Goal: Check status: Check status

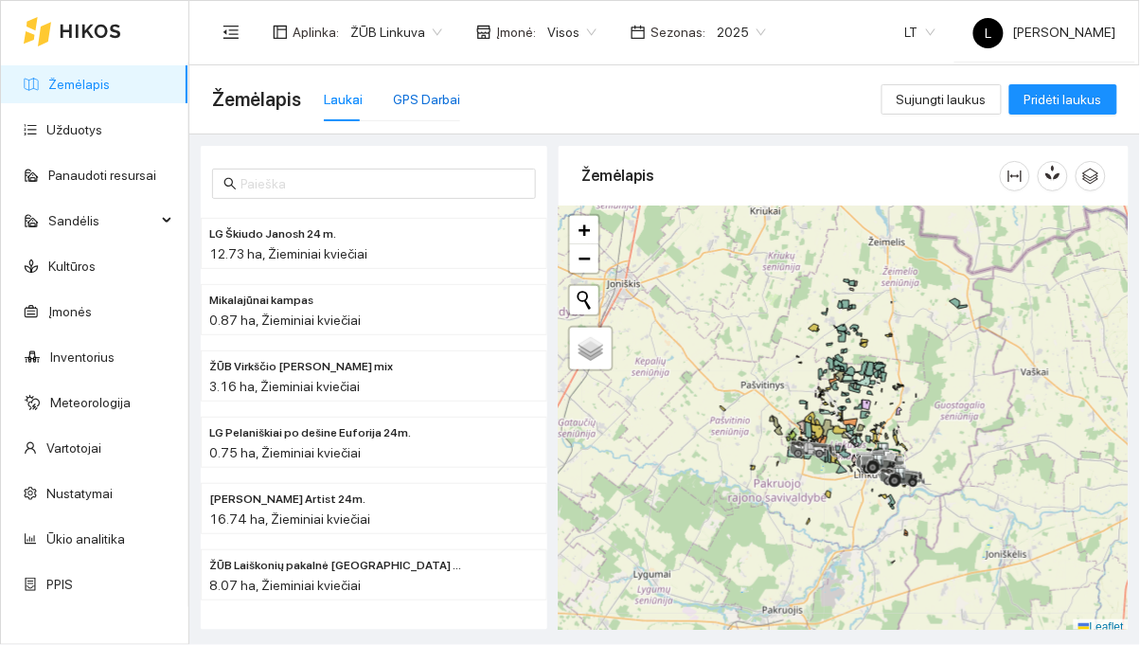
click at [438, 107] on div "GPS Darbai" at bounding box center [426, 99] width 67 height 21
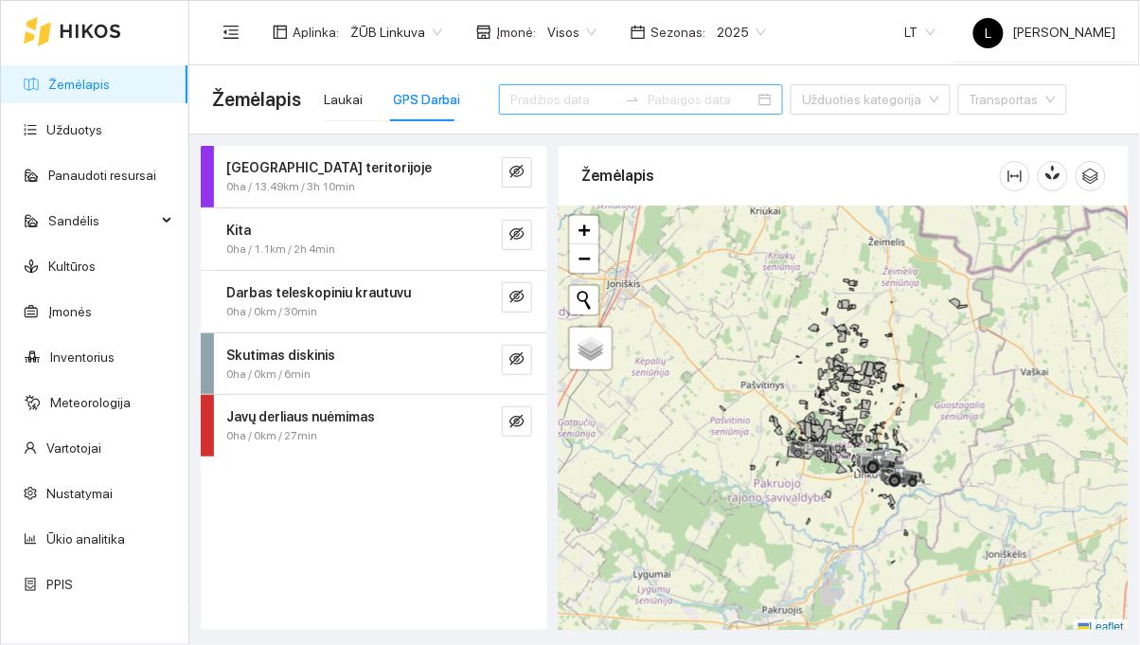
click at [569, 100] on input at bounding box center [563, 99] width 107 height 21
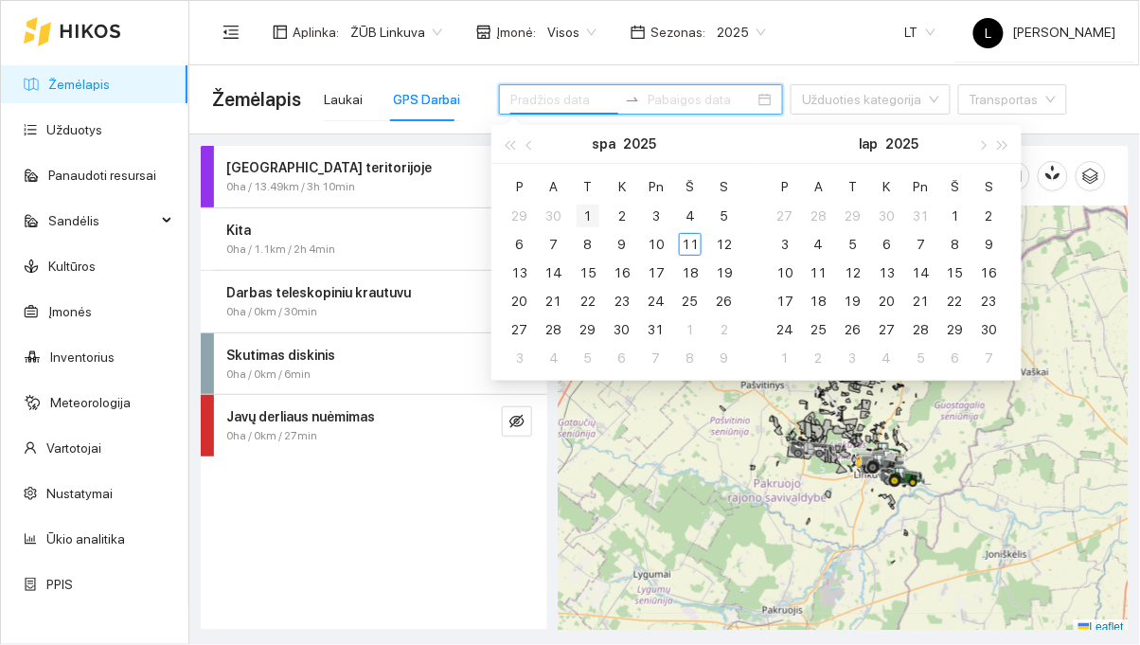
click at [598, 213] on div "1" at bounding box center [587, 215] width 23 height 23
type input "[DATE]"
click at [593, 246] on div "8" at bounding box center [587, 244] width 23 height 23
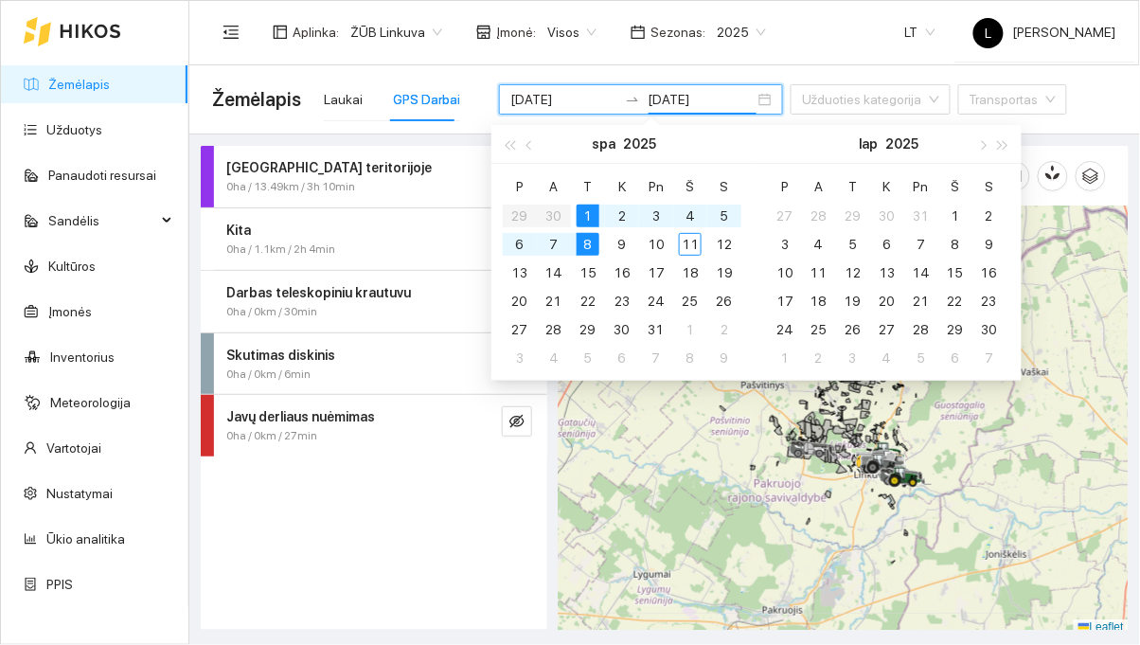
type input "[DATE]"
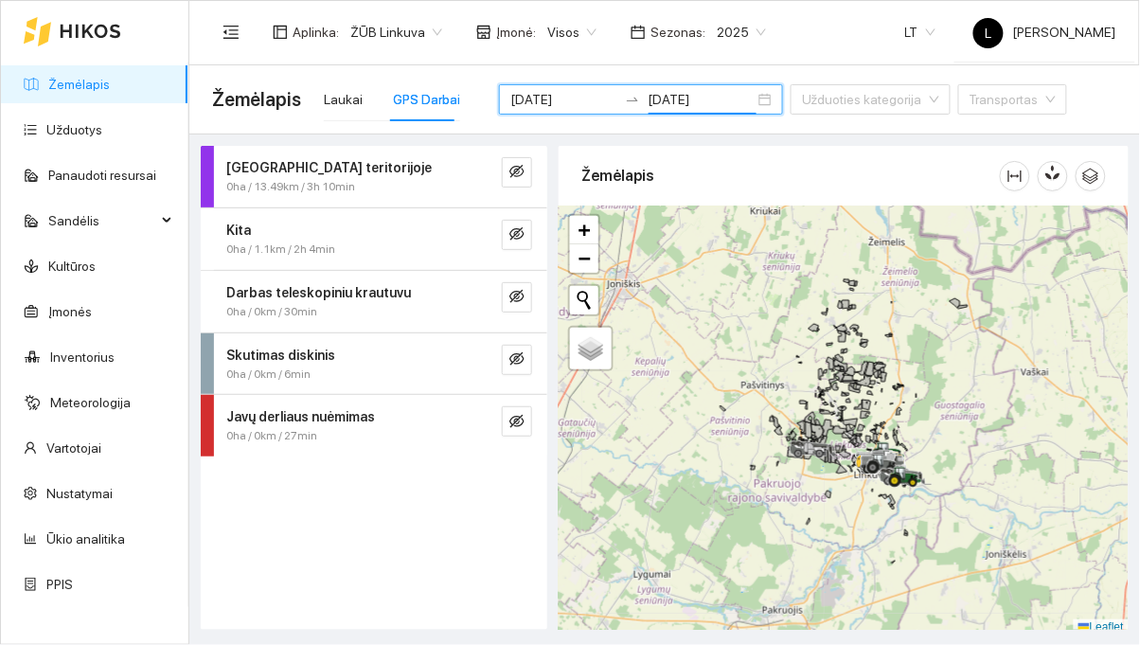
click at [858, 33] on div "Aplinka : ŽŪB Linkuva Įmonė : Visos Sezonas : 2025 LT [PERSON_NAME]" at bounding box center [664, 32] width 904 height 62
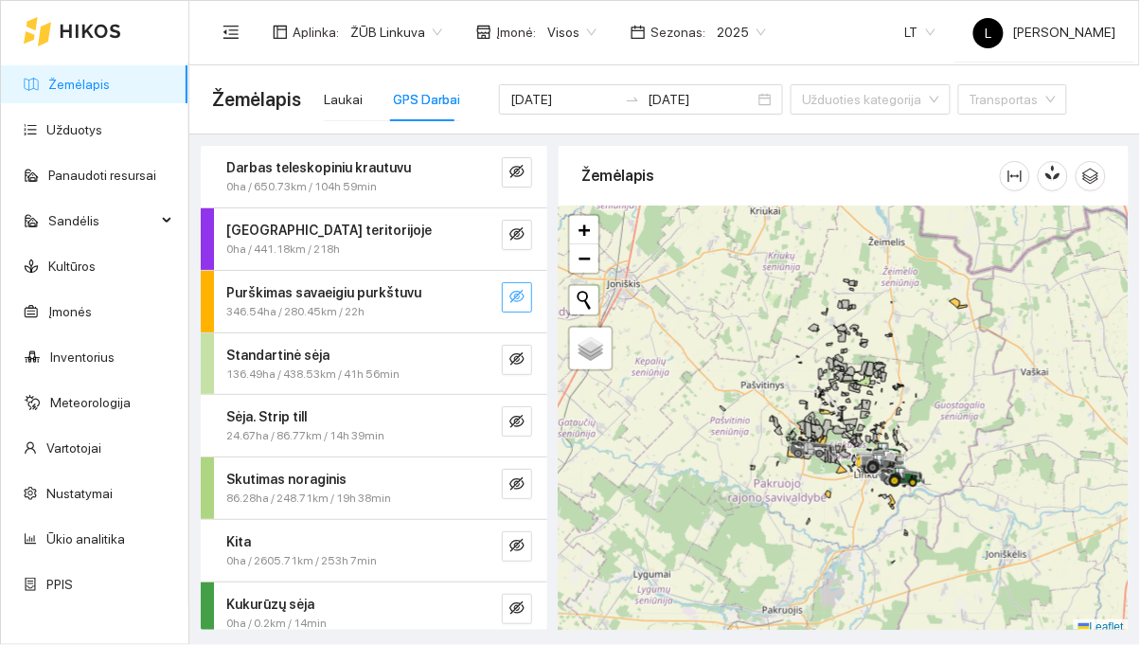
click at [531, 302] on button "button" at bounding box center [517, 297] width 30 height 30
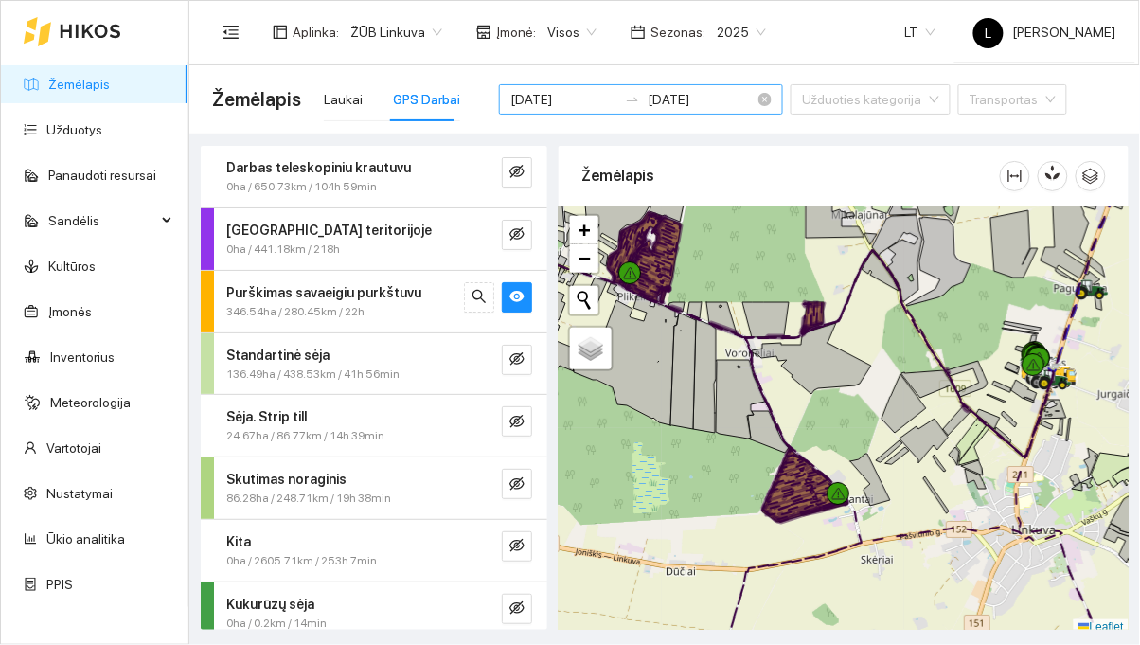
click at [572, 101] on input "[DATE]" at bounding box center [563, 99] width 107 height 21
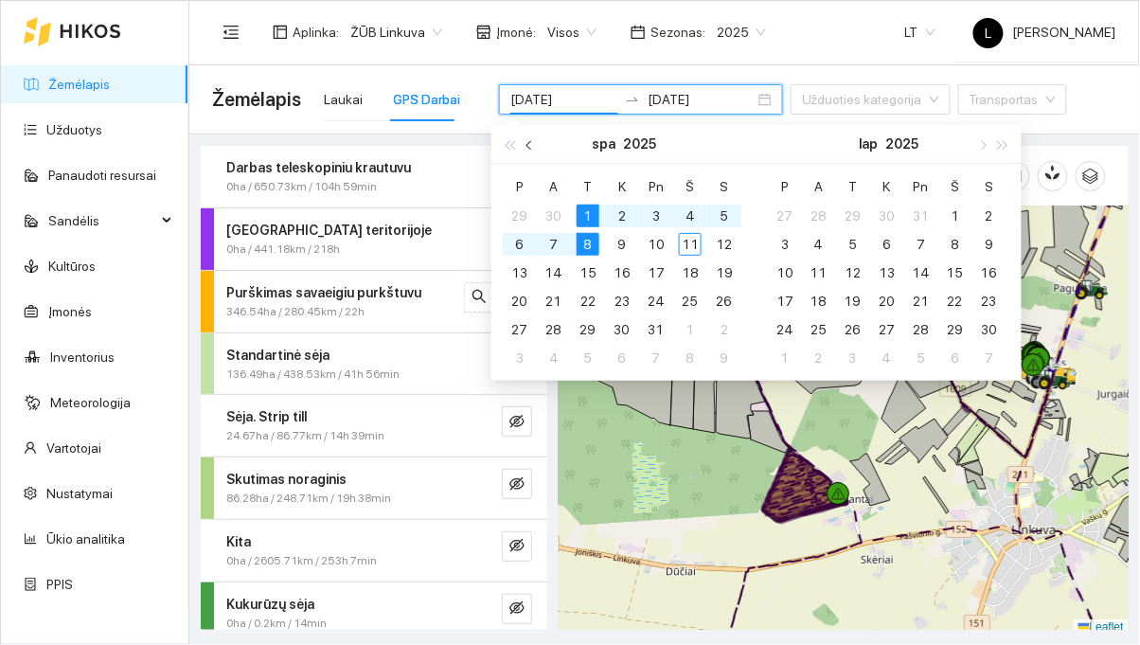
click at [530, 144] on span "button" at bounding box center [530, 144] width 9 height 9
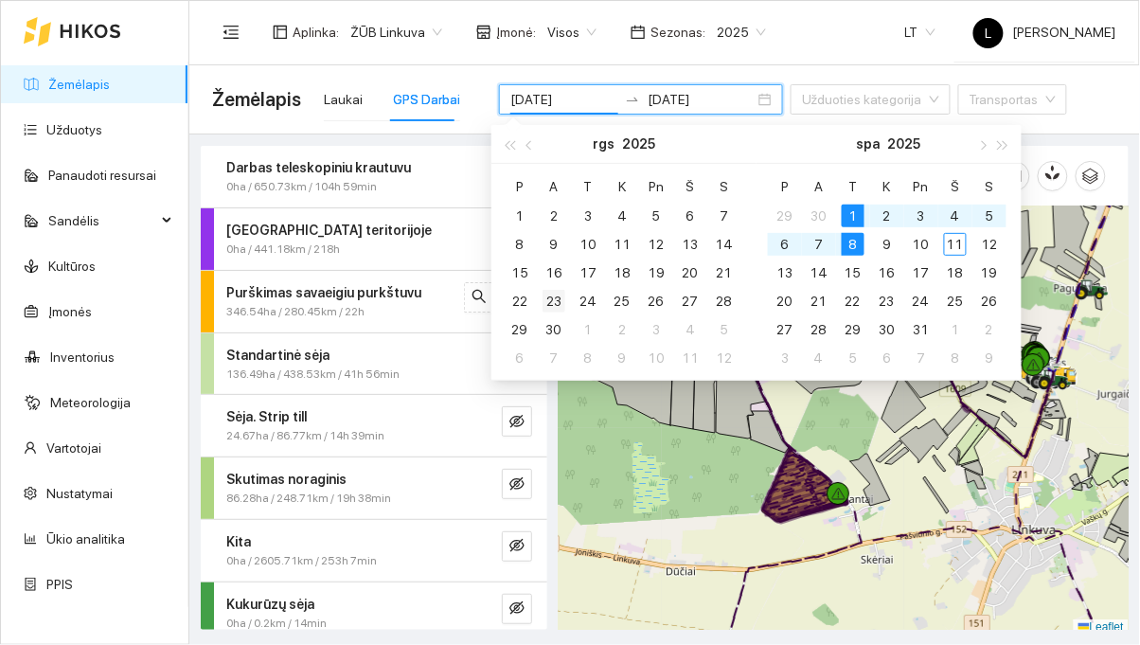
click at [565, 296] on td "23" at bounding box center [554, 301] width 34 height 28
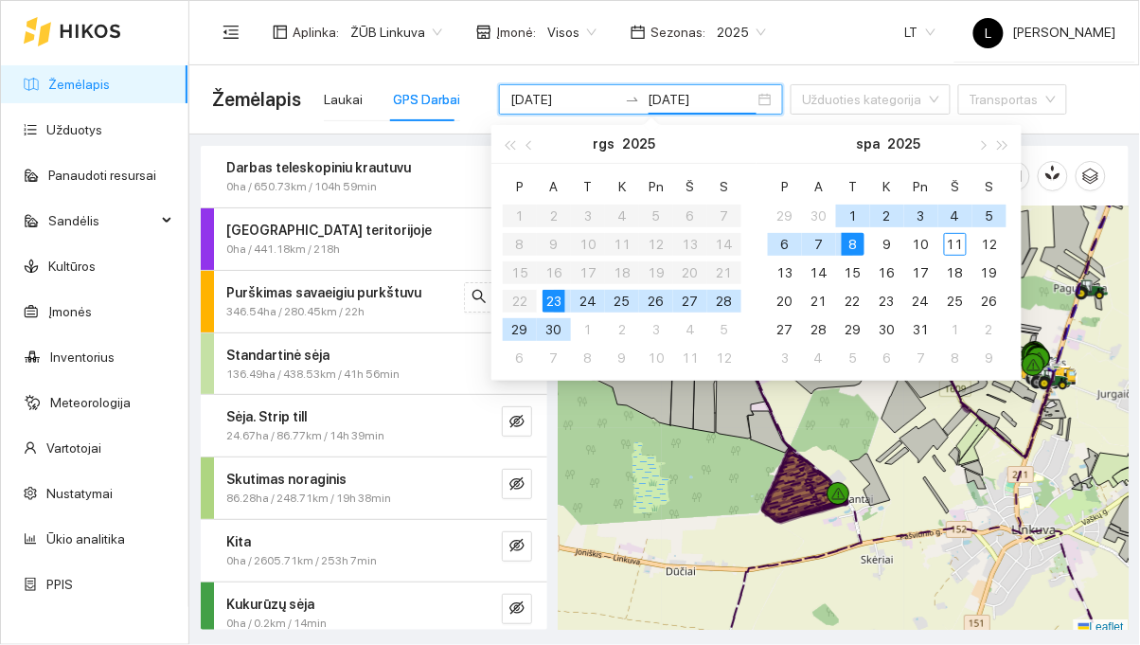
type input "[DATE]"
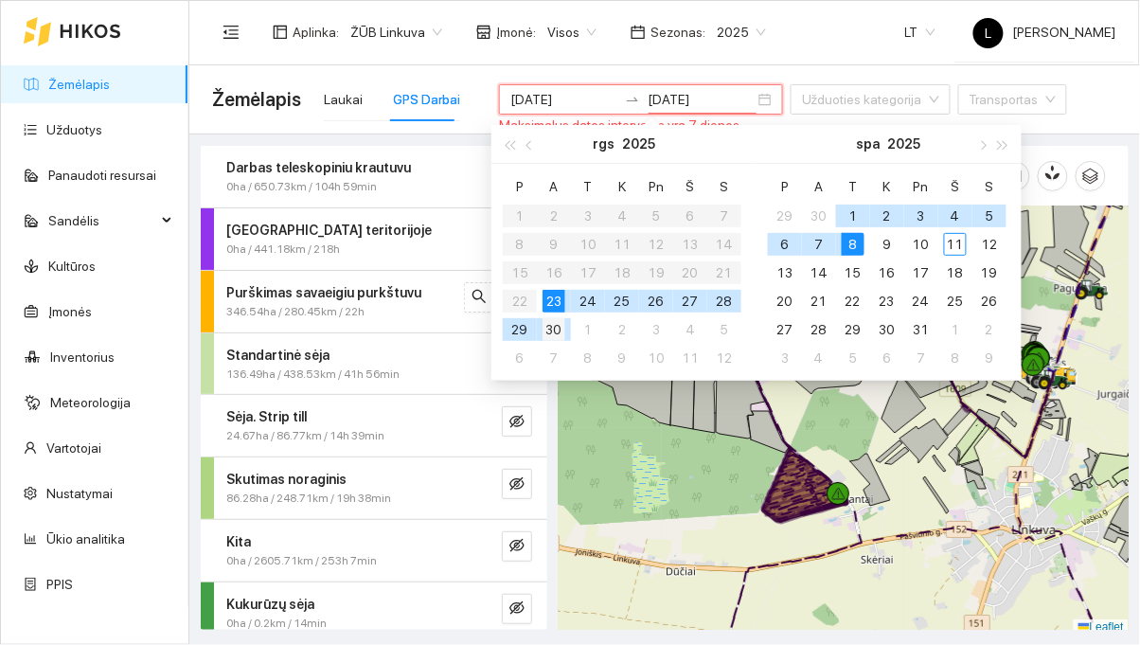
click at [565, 330] on td "30" at bounding box center [554, 329] width 34 height 28
type input "[DATE]"
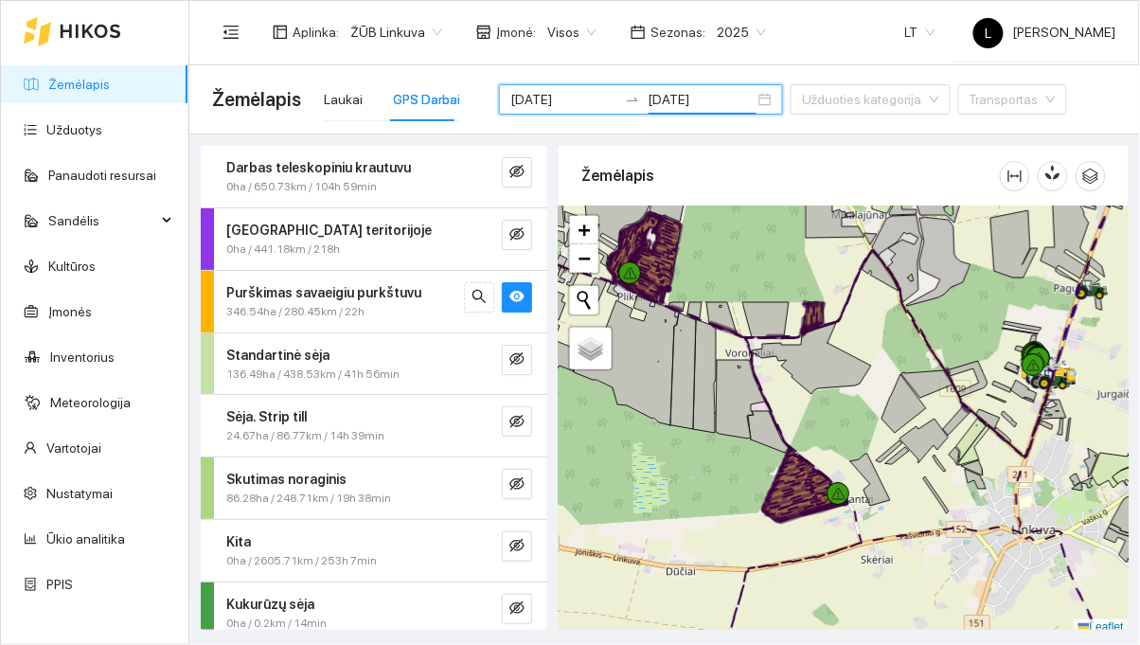
click at [832, 28] on div "Aplinka : ŽŪB Linkuva Įmonė : Visos Sezonas : 2025 LT [PERSON_NAME]" at bounding box center [664, 32] width 904 height 62
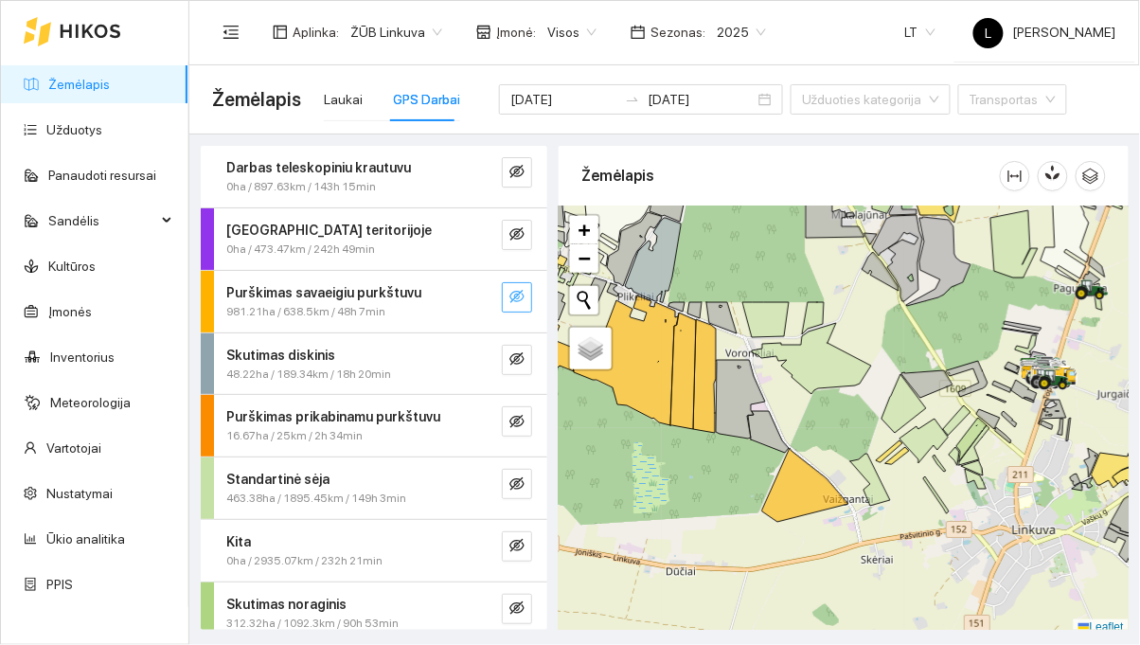
click at [530, 297] on button "button" at bounding box center [517, 297] width 30 height 30
